Goal: Task Accomplishment & Management: Use online tool/utility

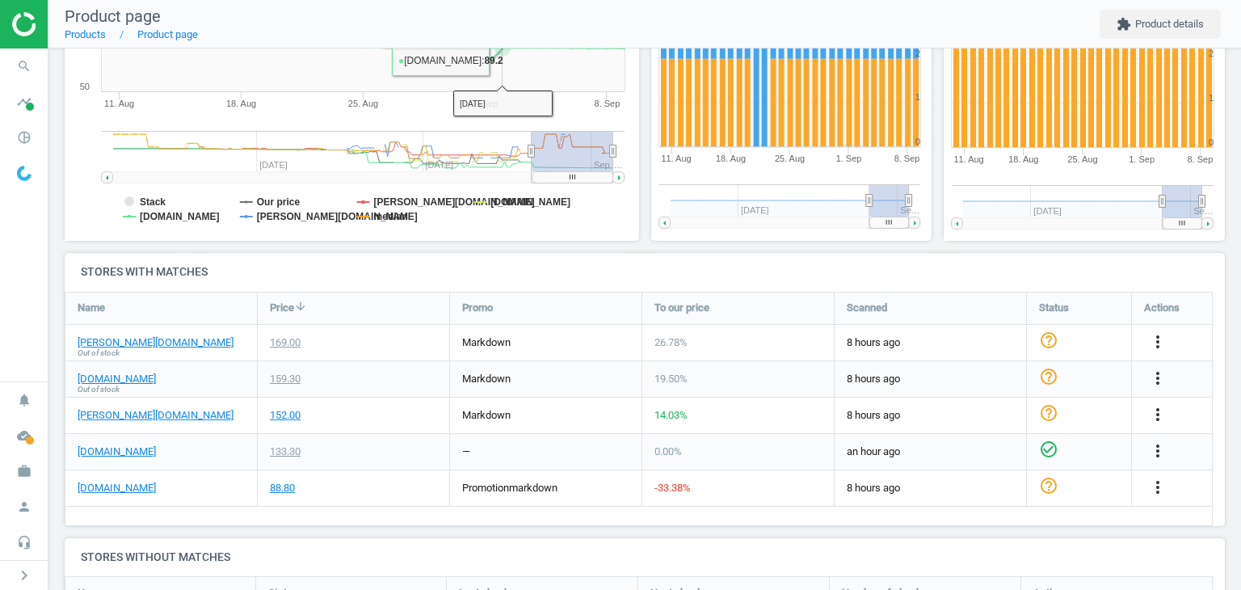
scroll to position [404, 0]
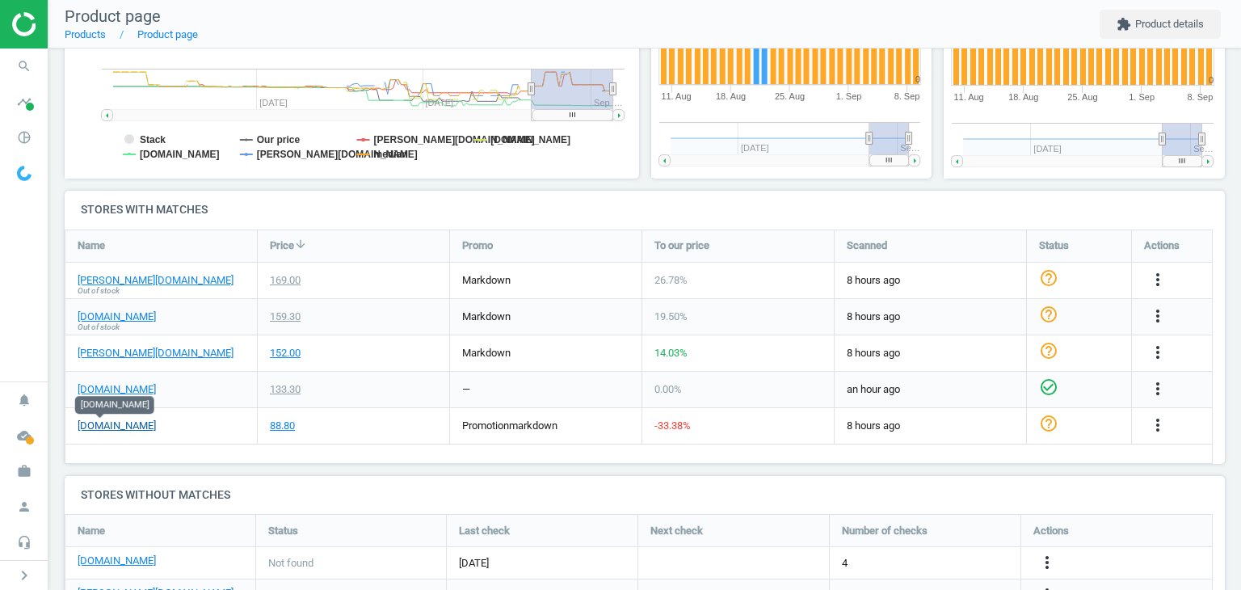
click at [118, 421] on link "[DOMAIN_NAME]" at bounding box center [117, 426] width 78 height 15
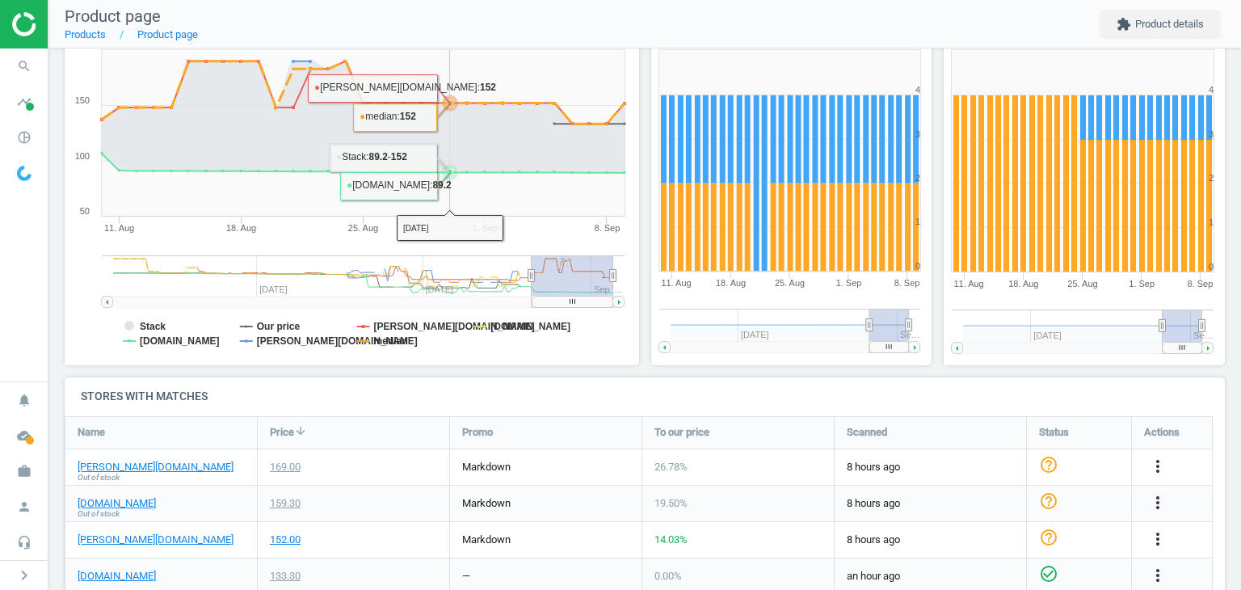
scroll to position [474, 0]
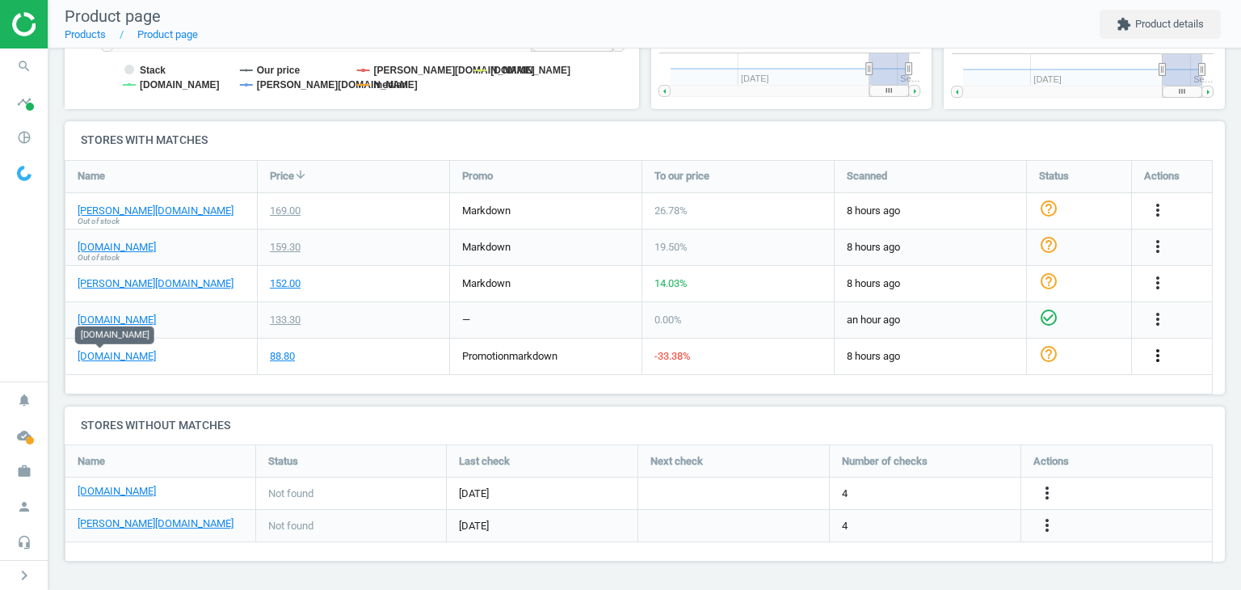
click at [1159, 354] on icon "more_vert" at bounding box center [1157, 355] width 19 height 19
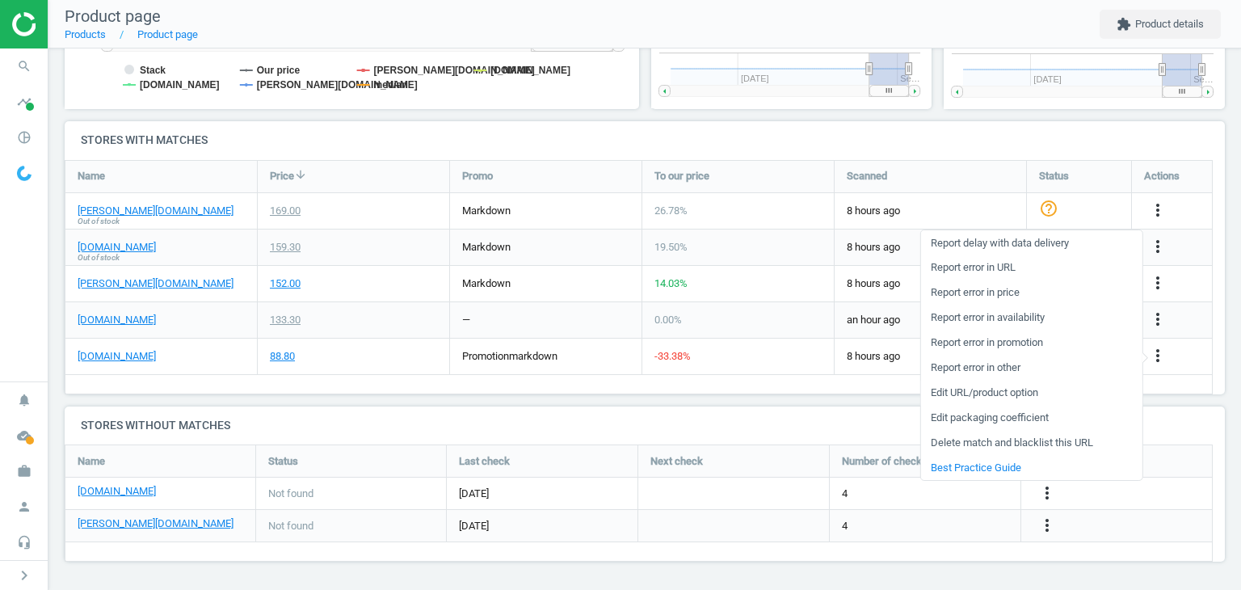
click at [1012, 389] on link "Edit URL/product option" at bounding box center [1030, 393] width 221 height 25
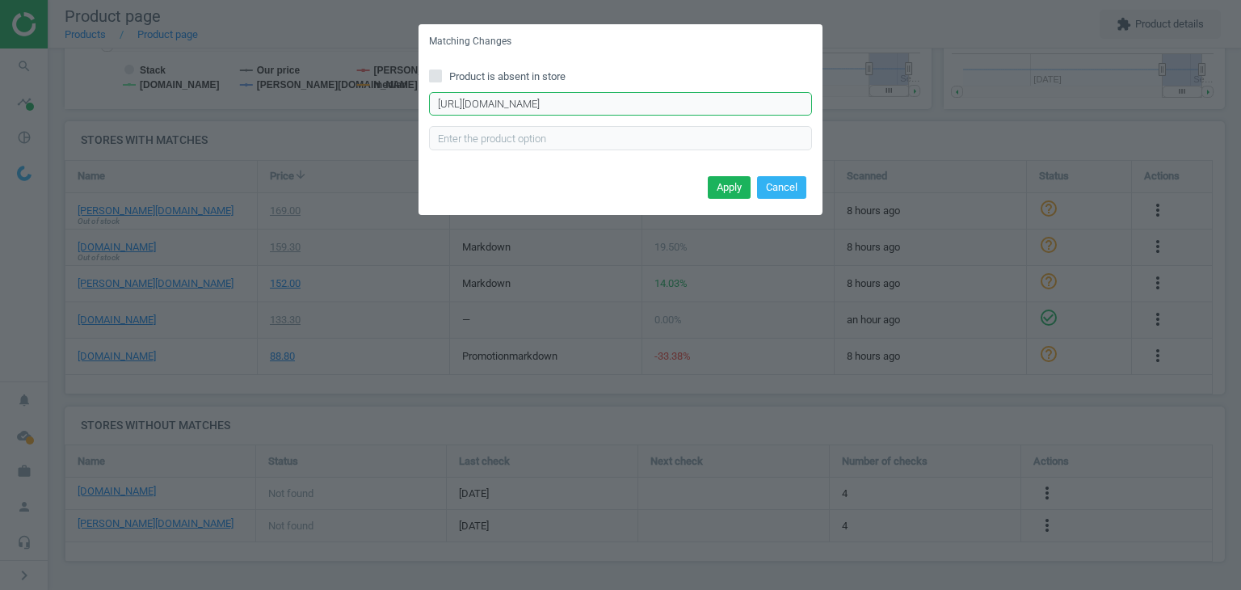
click at [549, 100] on input "[URL][DOMAIN_NAME]" at bounding box center [620, 104] width 383 height 24
paste input "un-jardin-sur-le-nil-eau-de-toilette-unisex/p-16237357"
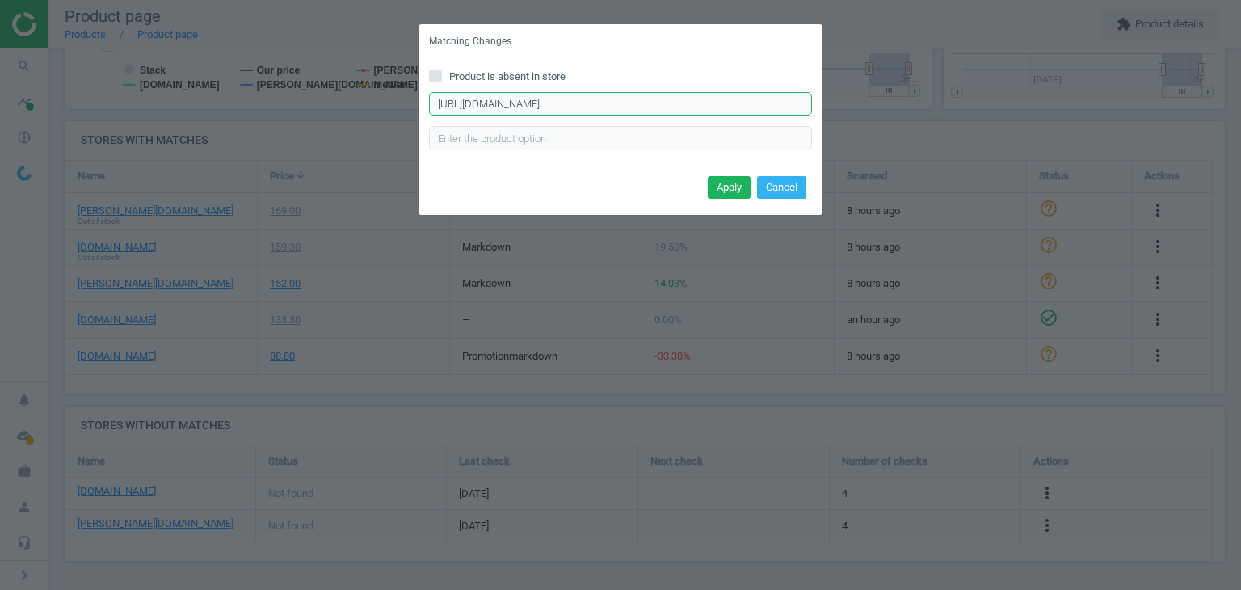
scroll to position [0, 13]
type input "[URL][DOMAIN_NAME]"
click at [716, 200] on div "Apply Cancel" at bounding box center [621, 193] width 404 height 44
click at [717, 188] on button "Apply" at bounding box center [729, 187] width 43 height 23
